Goal: Find specific page/section: Find specific page/section

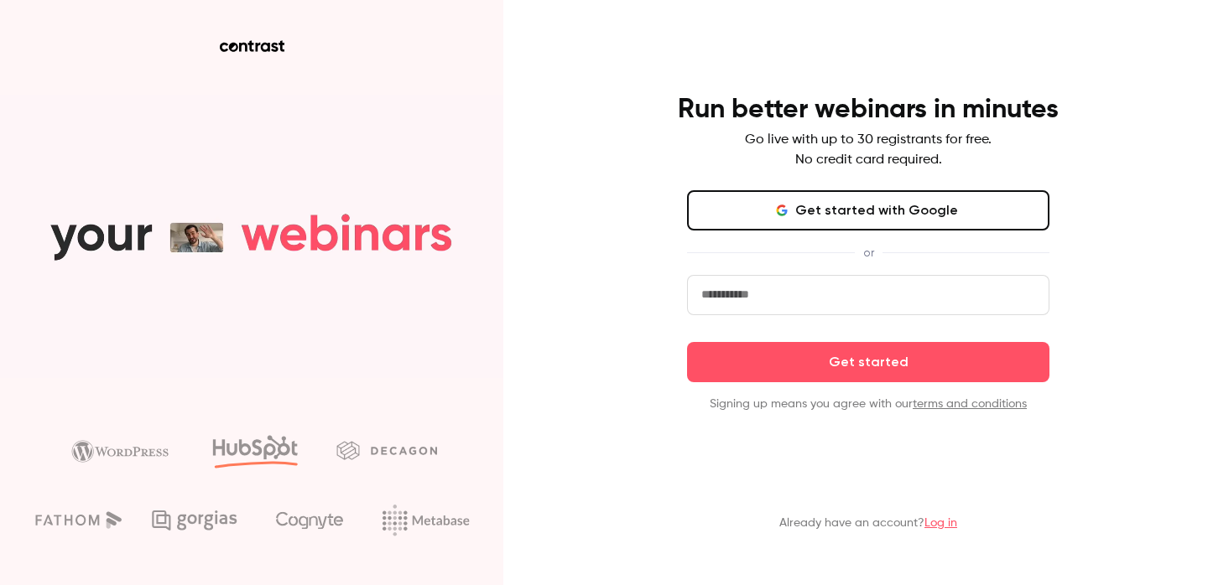
click at [948, 521] on link "Log in" at bounding box center [940, 523] width 33 height 12
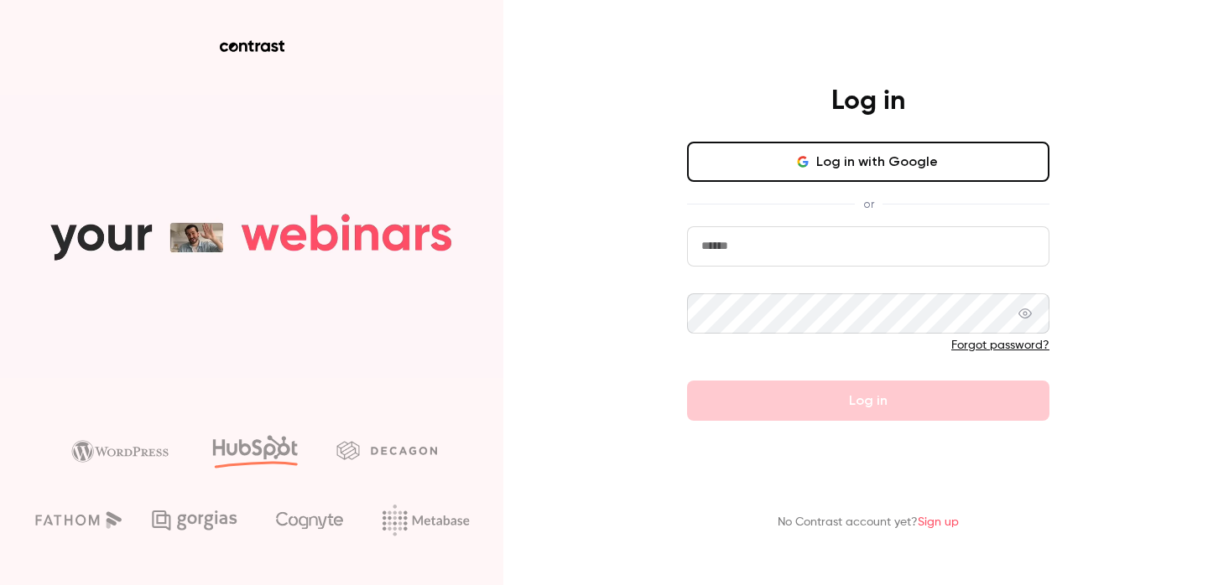
click at [877, 180] on button "Log in with Google" at bounding box center [868, 162] width 362 height 40
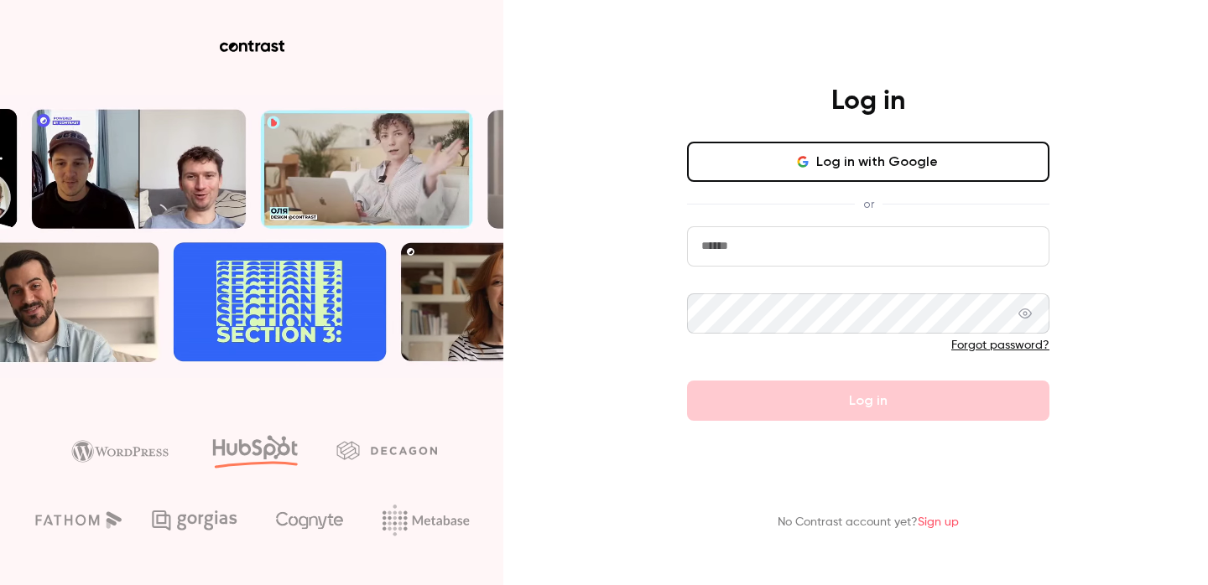
click at [625, 220] on div "Log in Log in with Google or Forgot password? Log in No Contrast account yet? S…" at bounding box center [604, 292] width 1208 height 585
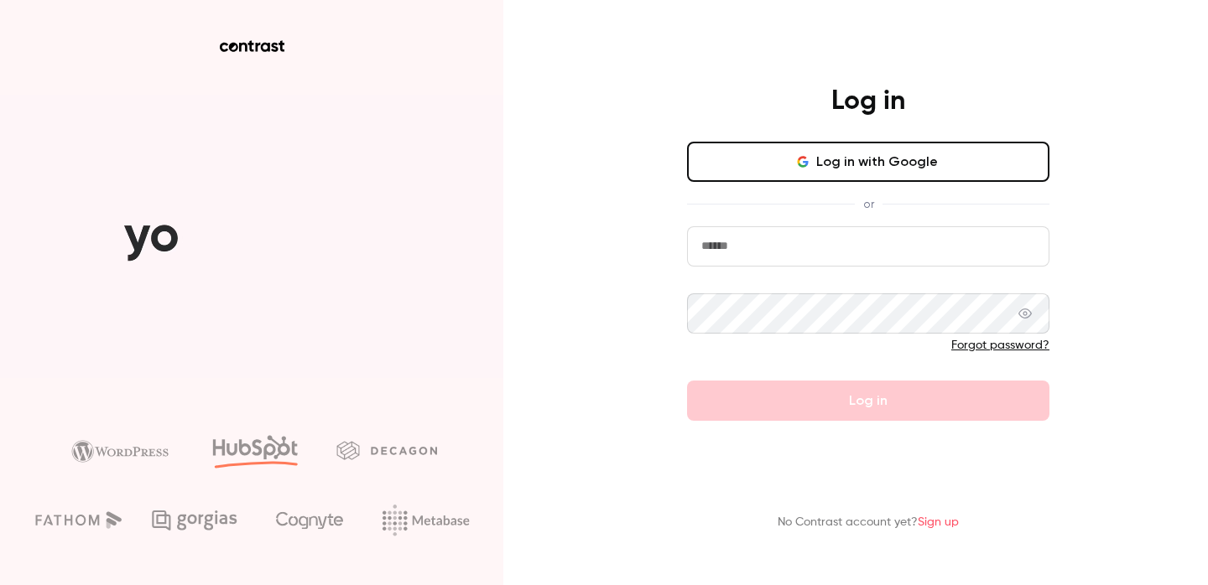
click at [861, 153] on button "Log in with Google" at bounding box center [868, 162] width 362 height 40
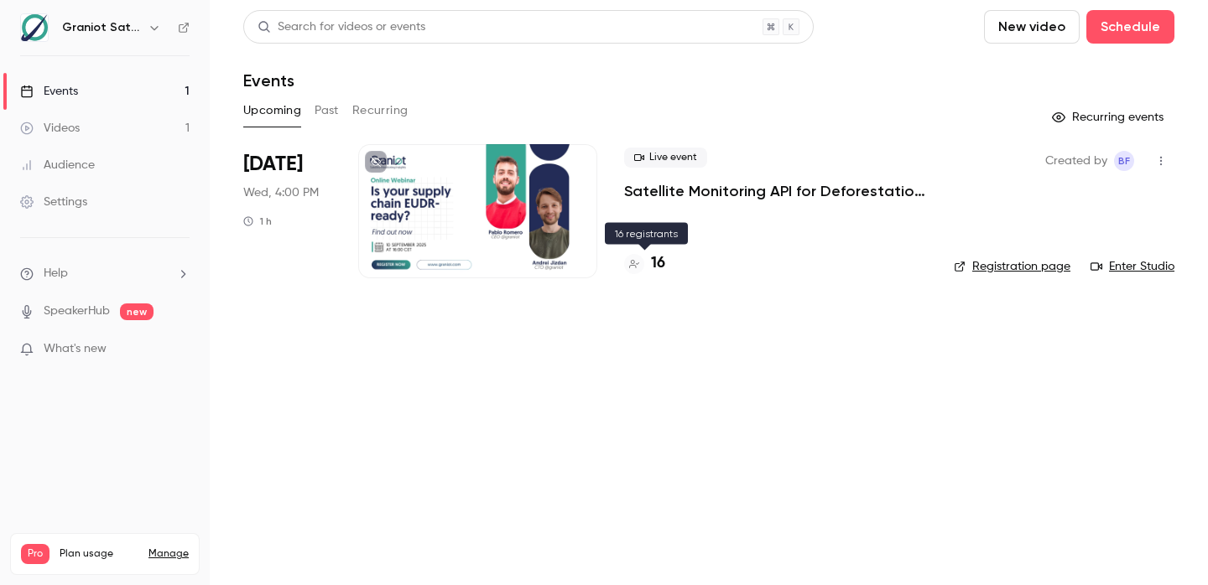
click at [660, 266] on h4 "16" at bounding box center [658, 263] width 14 height 23
